Goal: Task Accomplishment & Management: Use online tool/utility

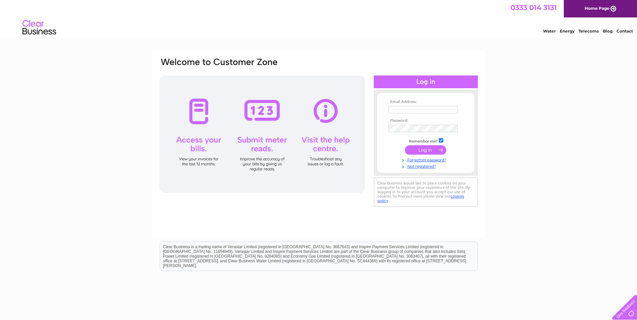
type input "rythomson@btconnect.com"
click at [438, 150] on input "submit" at bounding box center [425, 149] width 41 height 9
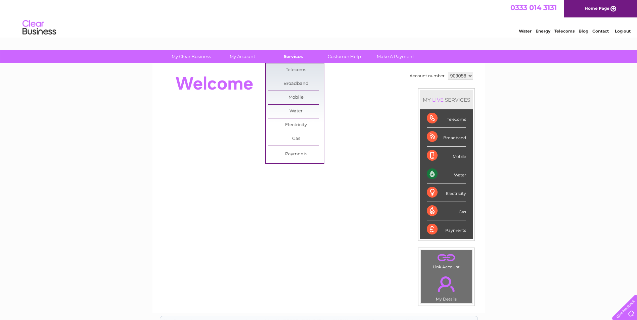
click at [295, 59] on link "Services" at bounding box center [292, 56] width 55 height 12
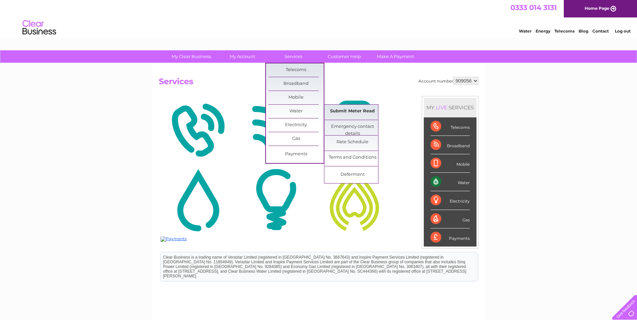
click at [341, 112] on link "Submit Meter Read" at bounding box center [351, 111] width 55 height 13
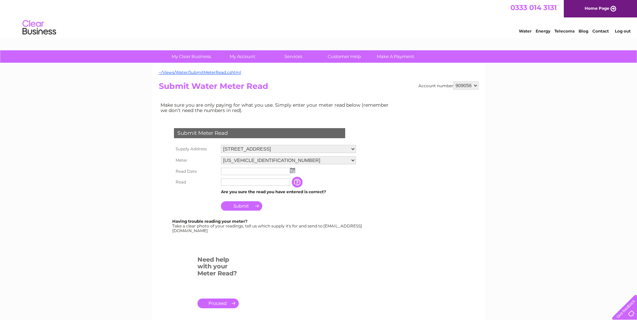
click at [293, 170] on img at bounding box center [292, 170] width 5 height 5
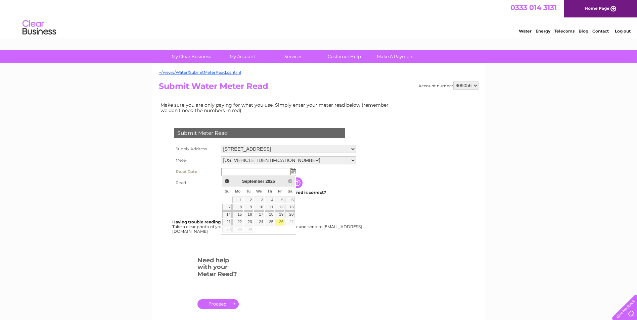
click at [281, 222] on link "26" at bounding box center [279, 222] width 9 height 7
type input "2025/09/26"
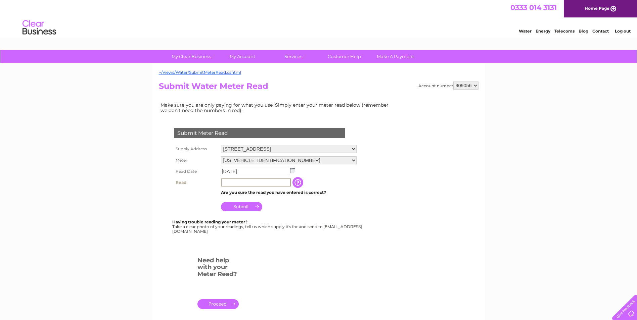
click at [265, 183] on input "text" at bounding box center [256, 183] width 70 height 8
type input "802"
click at [249, 206] on input "Submit" at bounding box center [241, 205] width 41 height 9
